Goal: Task Accomplishment & Management: Use online tool/utility

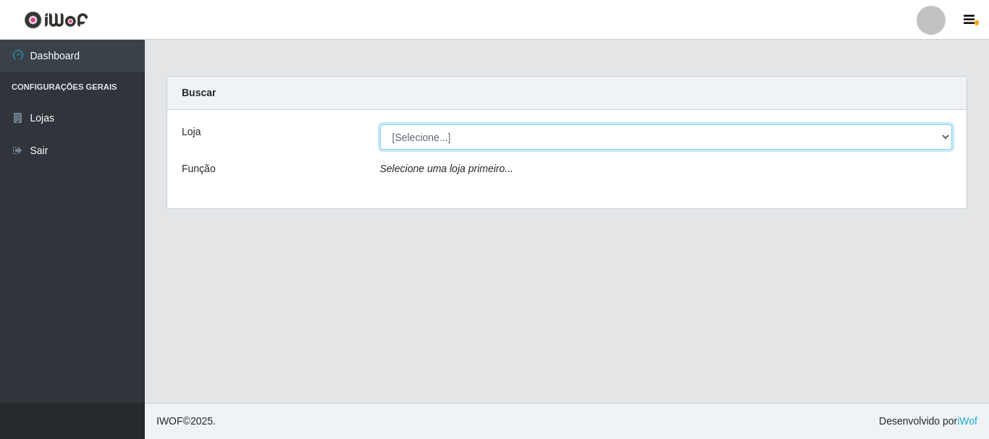
click at [557, 138] on select "[Selecione...] [GEOGRAPHIC_DATA] [GEOGRAPHIC_DATA]" at bounding box center [666, 137] width 573 height 25
select select "64"
click at [380, 125] on select "[Selecione...] [GEOGRAPHIC_DATA] [GEOGRAPHIC_DATA]" at bounding box center [666, 137] width 573 height 25
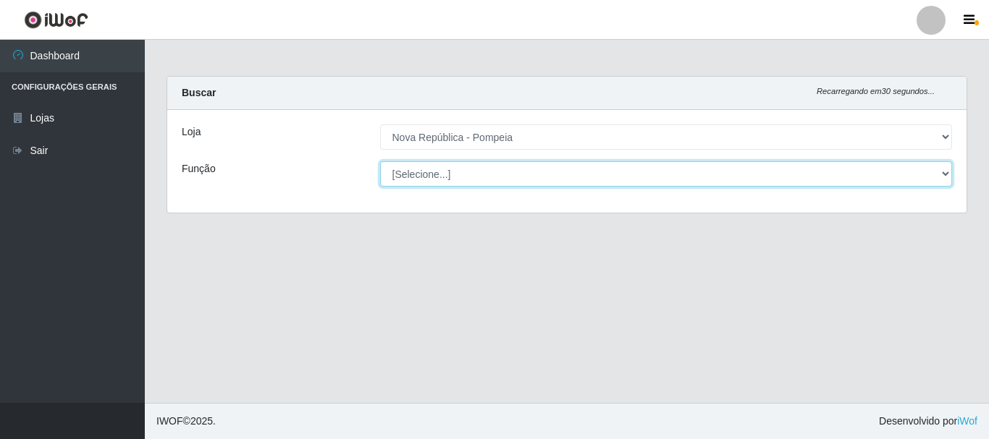
click at [525, 161] on select "[Selecione...] Balconista Operador de Caixa Recepcionista Repositor" at bounding box center [666, 173] width 573 height 25
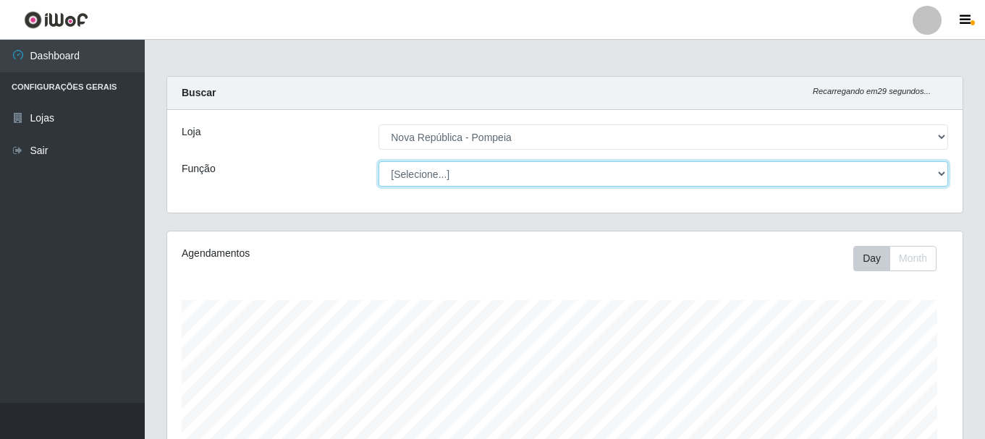
select select "22"
click at [379, 161] on select "[Selecione...] Balconista Operador de Caixa Recepcionista Repositor" at bounding box center [664, 173] width 570 height 25
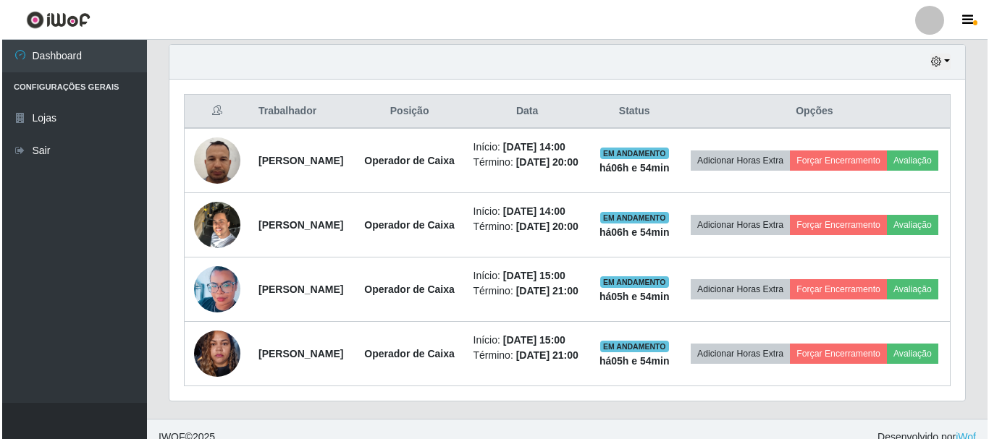
scroll to position [507, 0]
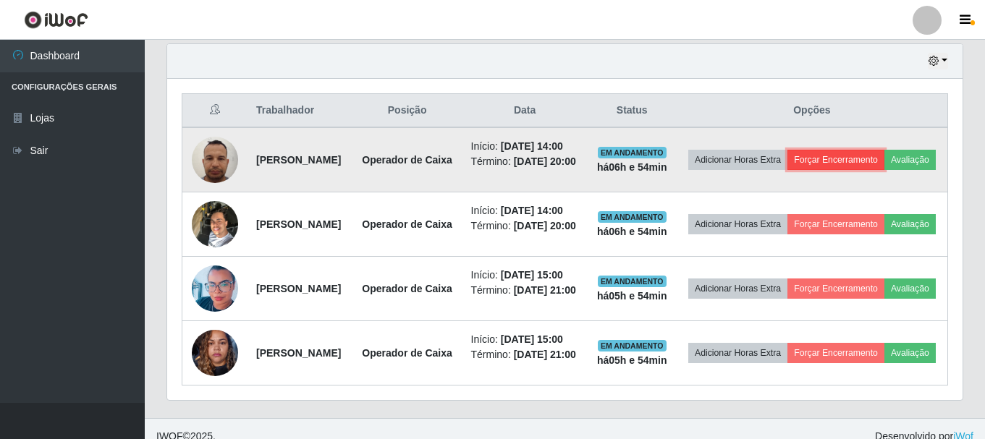
click at [872, 160] on button "Forçar Encerramento" at bounding box center [836, 160] width 97 height 20
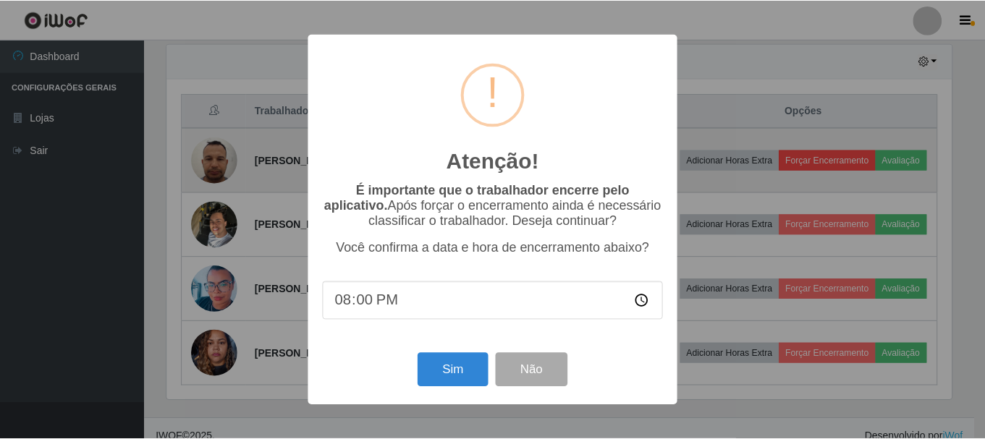
scroll to position [300, 788]
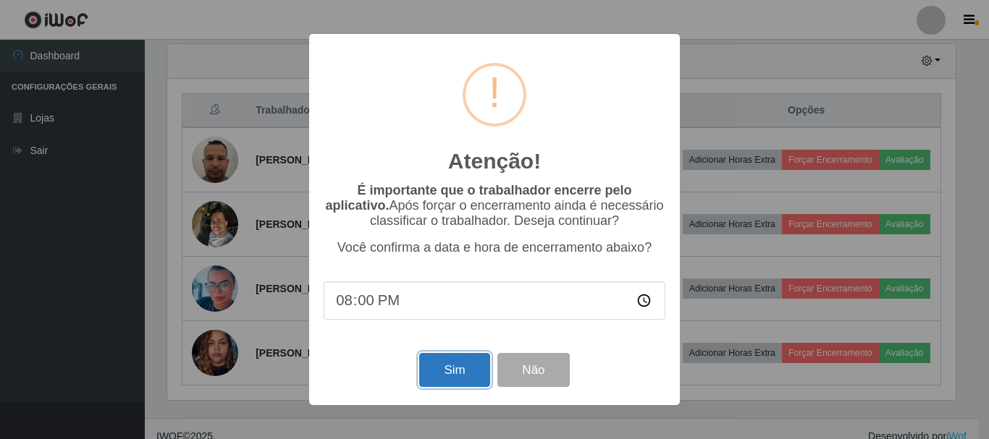
click at [465, 379] on button "Sim" at bounding box center [454, 370] width 70 height 34
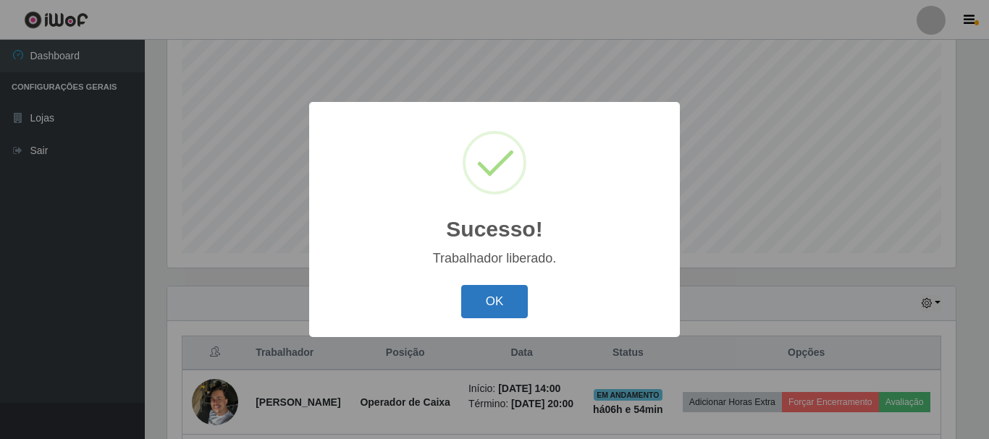
click at [482, 299] on button "OK" at bounding box center [494, 302] width 67 height 34
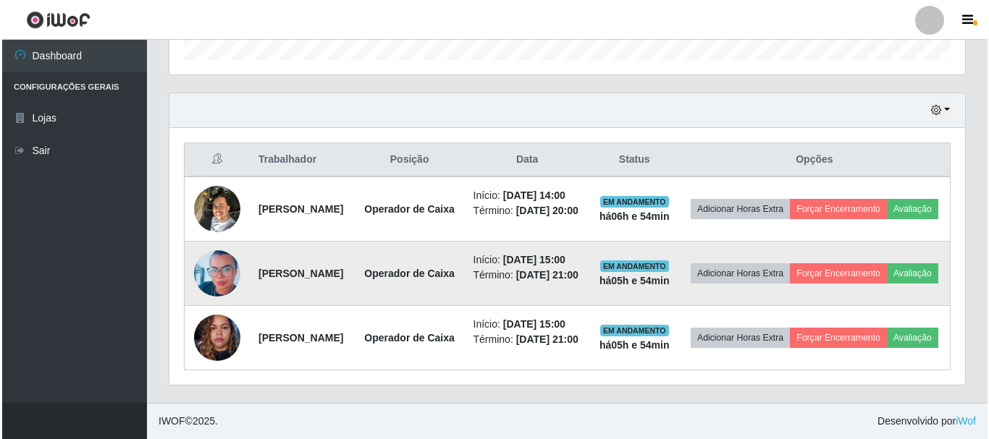
scroll to position [536, 0]
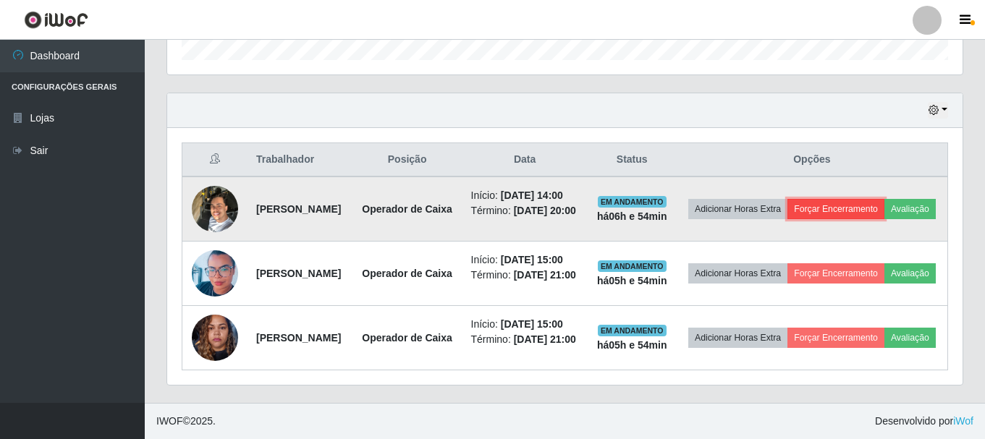
click at [873, 199] on button "Forçar Encerramento" at bounding box center [836, 209] width 97 height 20
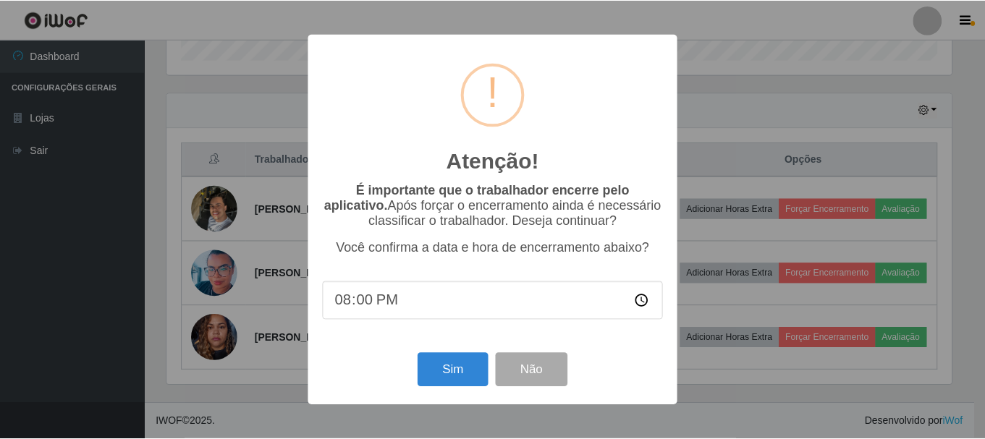
scroll to position [300, 788]
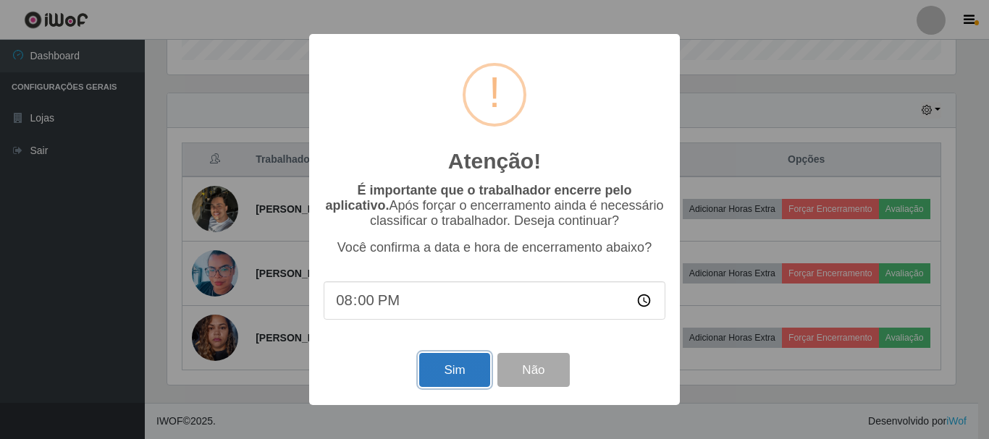
click at [444, 379] on button "Sim" at bounding box center [454, 370] width 70 height 34
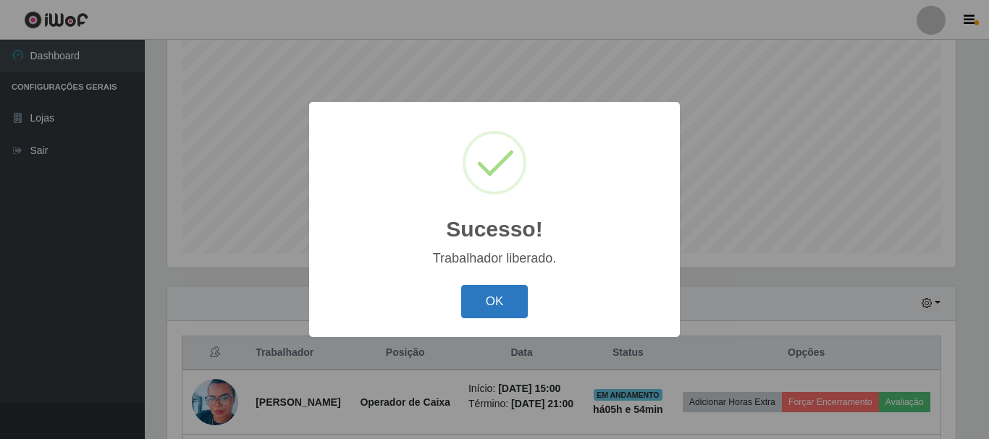
drag, startPoint x: 473, startPoint y: 302, endPoint x: 505, endPoint y: 285, distance: 35.9
click at [473, 301] on button "OK" at bounding box center [494, 302] width 67 height 34
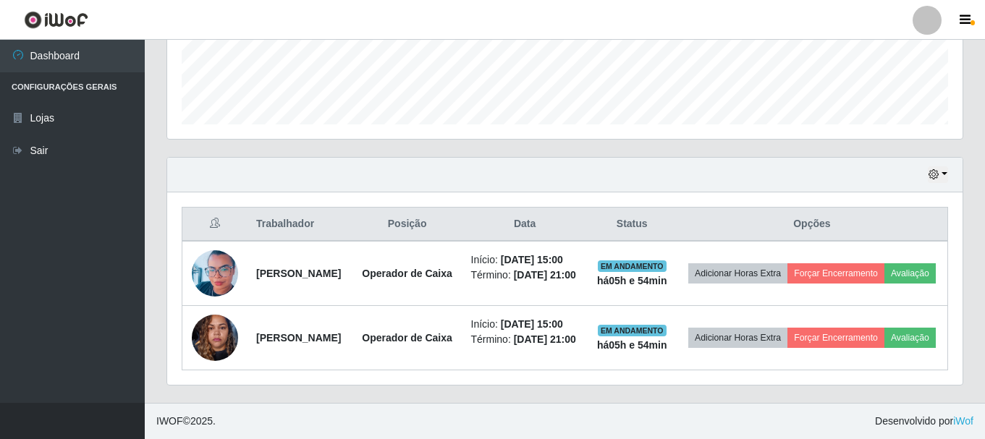
scroll to position [445, 0]
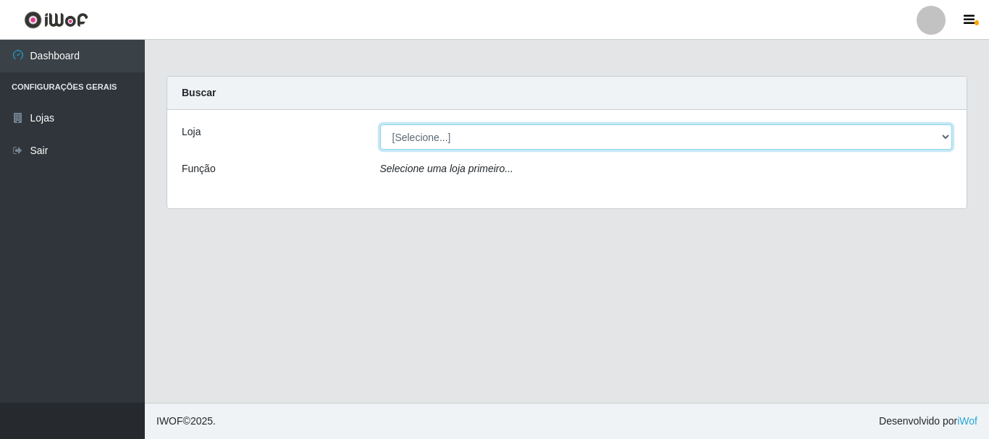
click at [443, 130] on select "[Selecione...] [GEOGRAPHIC_DATA] [GEOGRAPHIC_DATA]" at bounding box center [666, 137] width 573 height 25
select select "64"
click at [380, 125] on select "[Selecione...] [GEOGRAPHIC_DATA] [GEOGRAPHIC_DATA]" at bounding box center [666, 137] width 573 height 25
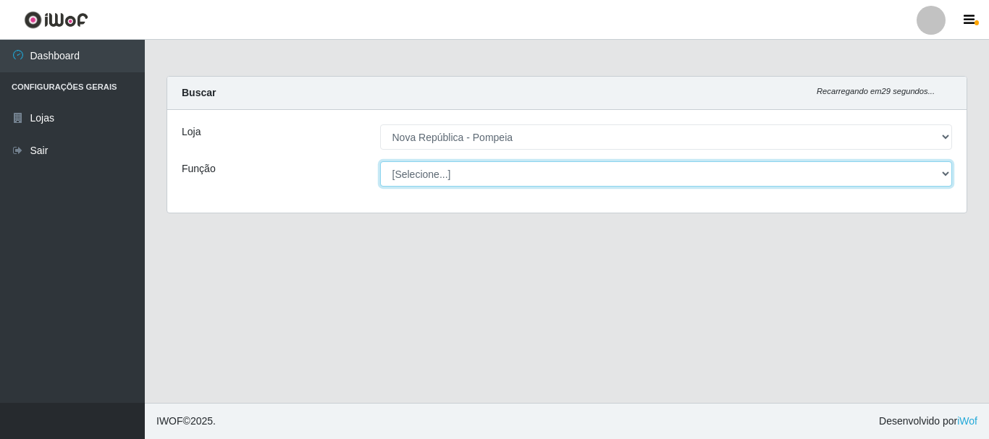
click at [454, 170] on select "[Selecione...] Balconista Operador de Caixa Recepcionista Repositor" at bounding box center [666, 173] width 573 height 25
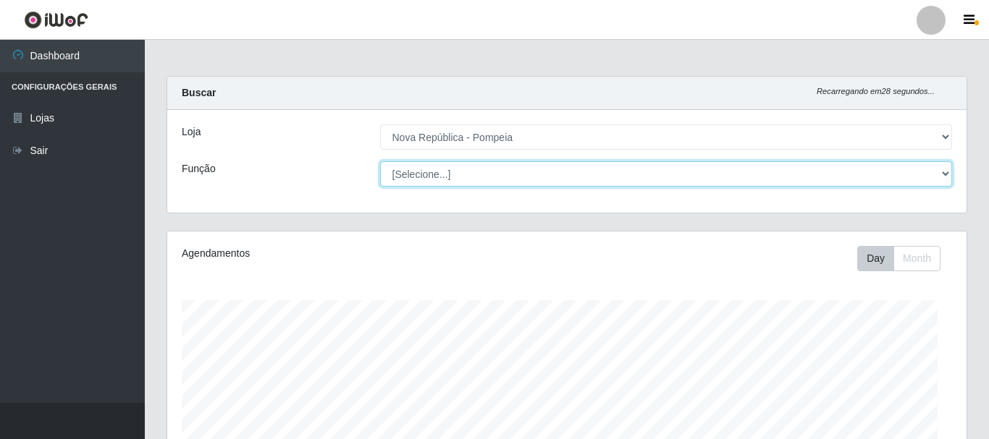
select select "22"
click at [380, 161] on select "[Selecione...] Balconista Operador de Caixa Recepcionista Repositor" at bounding box center [666, 173] width 573 height 25
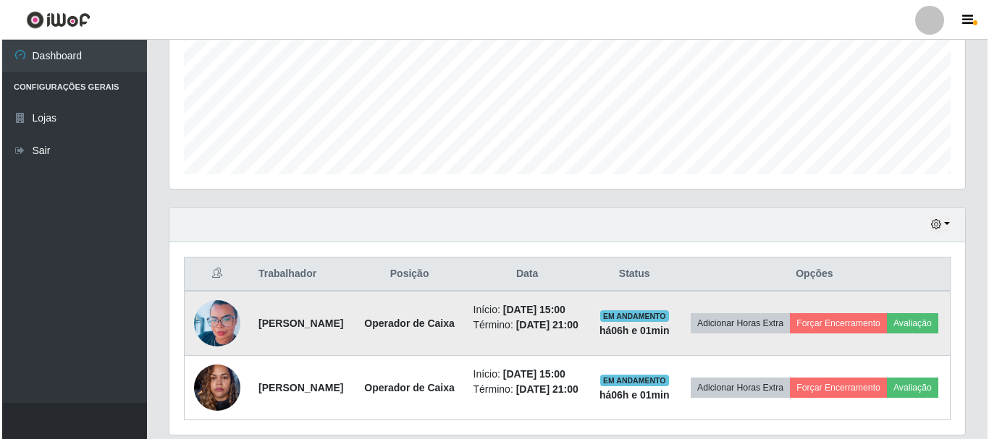
scroll to position [445, 0]
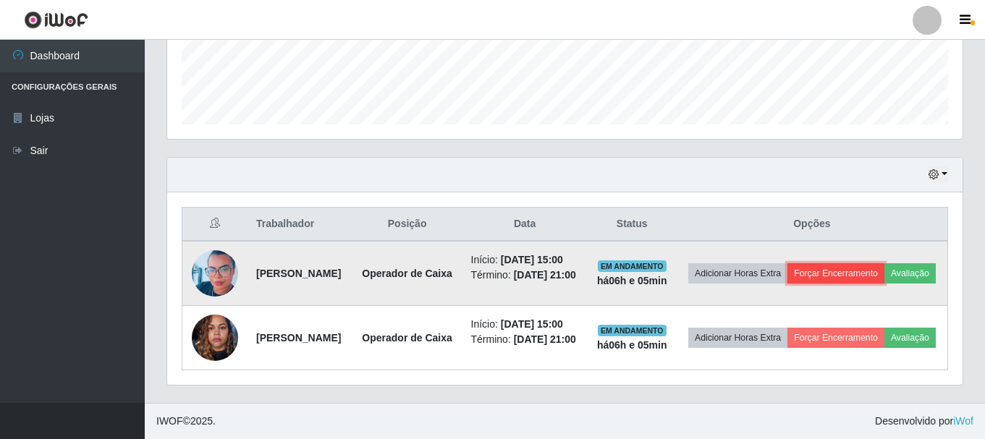
click at [885, 264] on button "Forçar Encerramento" at bounding box center [836, 274] width 97 height 20
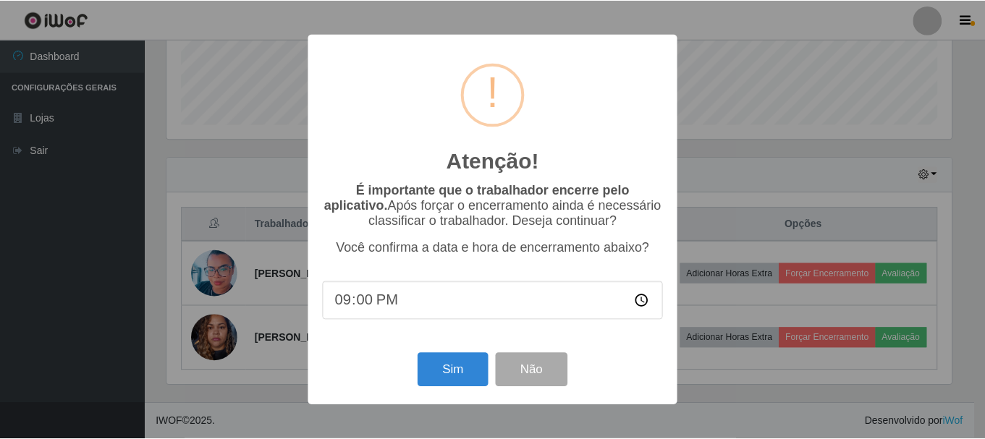
scroll to position [300, 788]
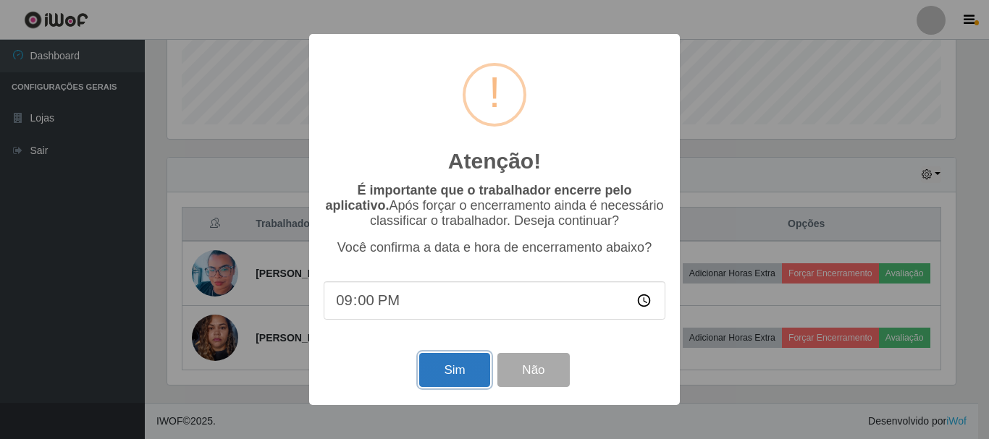
click at [457, 376] on button "Sim" at bounding box center [454, 370] width 70 height 34
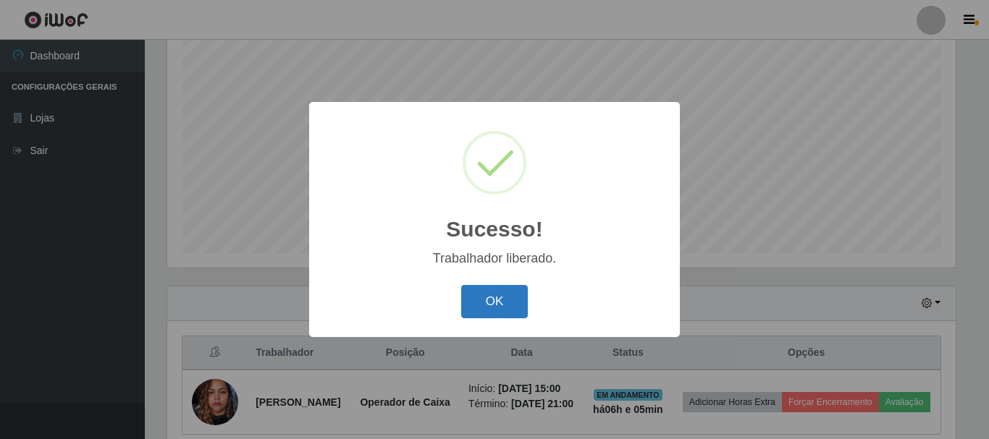
click at [494, 308] on button "OK" at bounding box center [494, 302] width 67 height 34
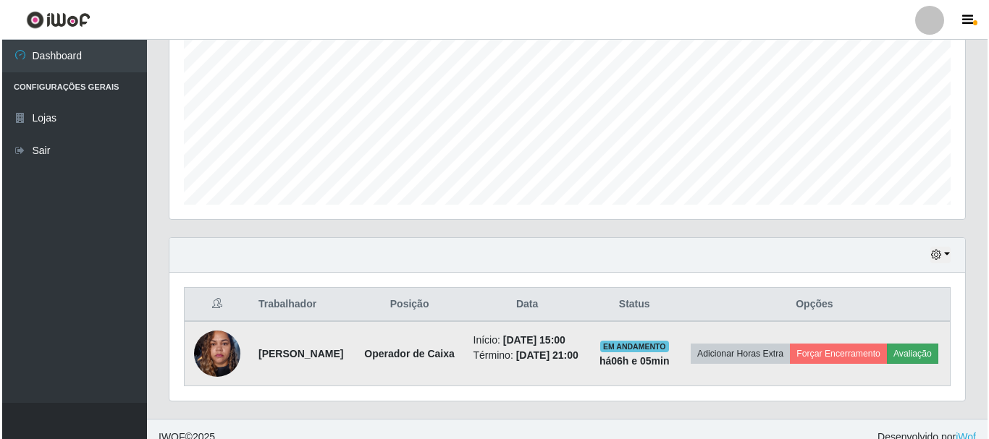
scroll to position [340, 0]
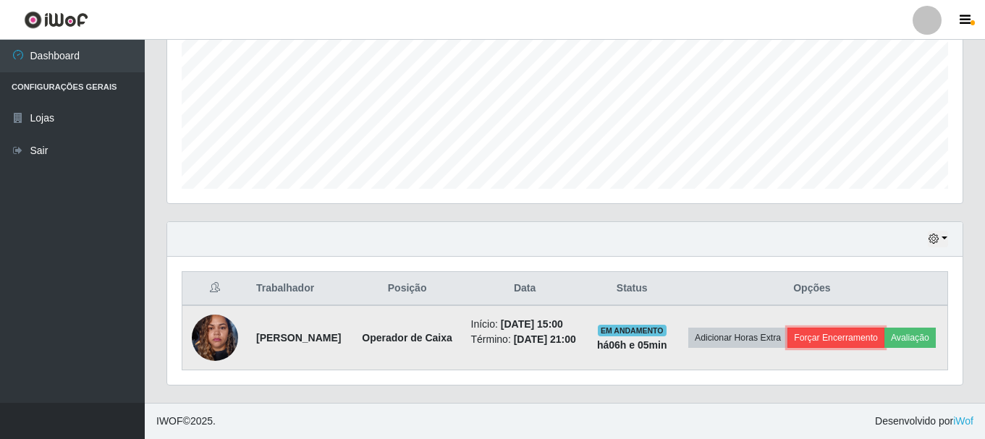
click at [885, 328] on button "Forçar Encerramento" at bounding box center [836, 338] width 97 height 20
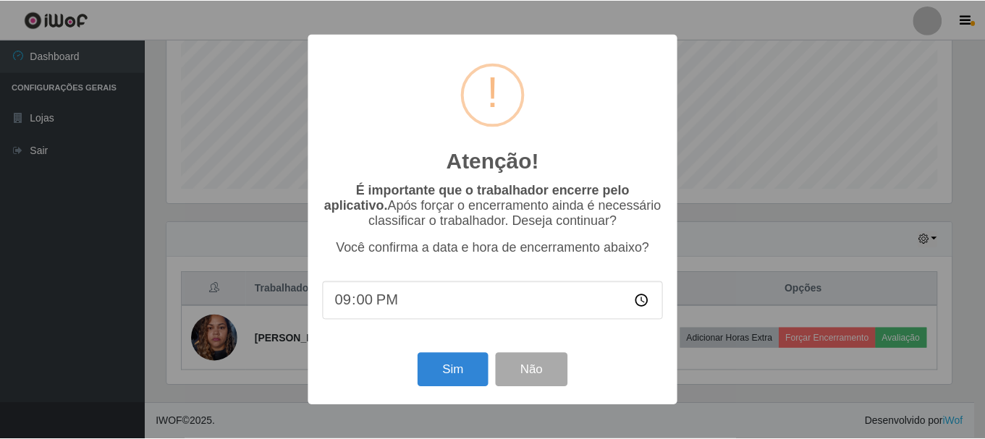
scroll to position [300, 788]
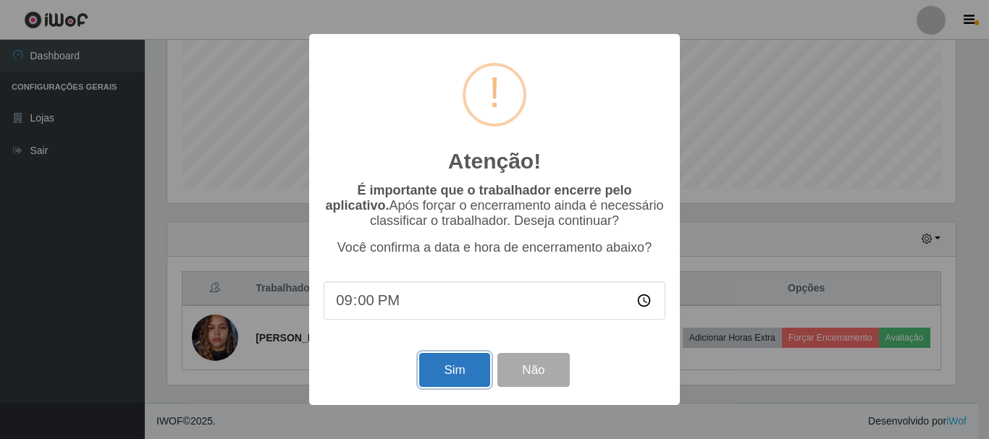
click at [448, 370] on button "Sim" at bounding box center [454, 370] width 70 height 34
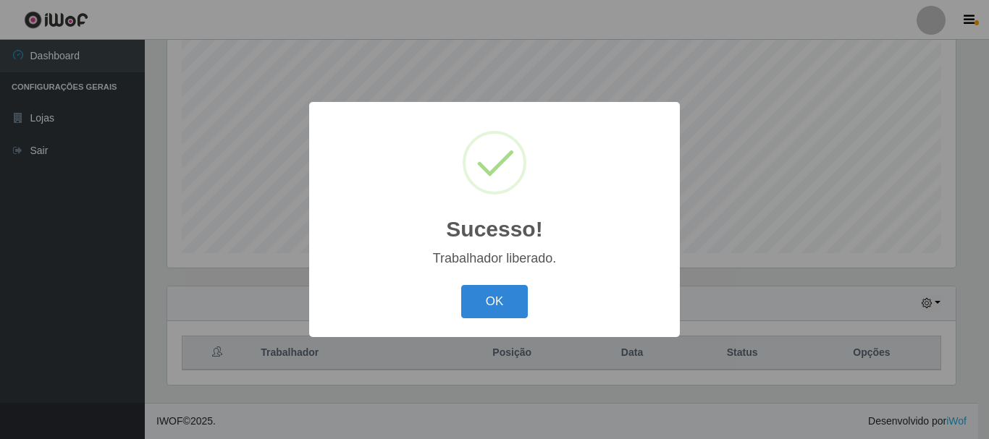
click at [461, 285] on button "OK" at bounding box center [494, 302] width 67 height 34
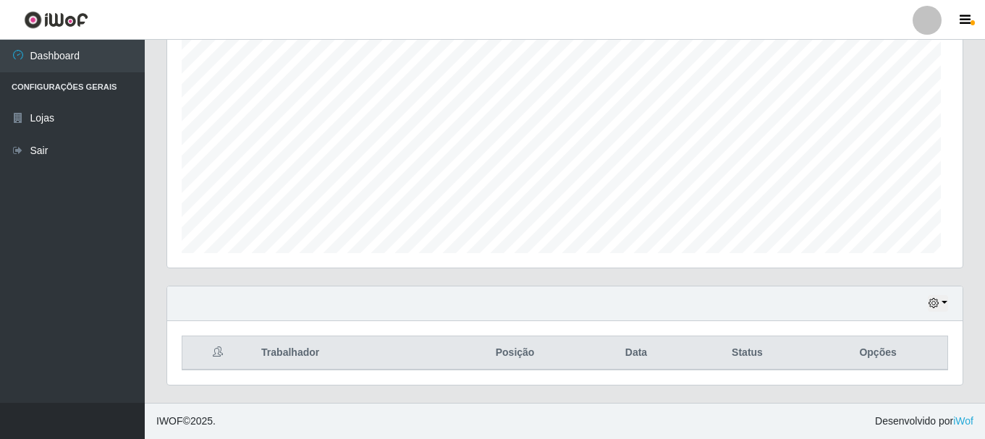
scroll to position [300, 796]
